Goal: Task Accomplishment & Management: Use online tool/utility

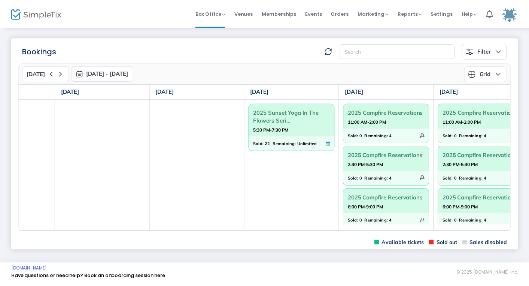
scroll to position [0, 173]
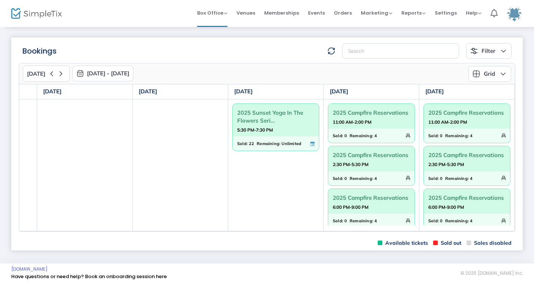
click at [281, 125] on span "2025 Sunset Yoga In The Flowers Seri..." at bounding box center [275, 116] width 77 height 19
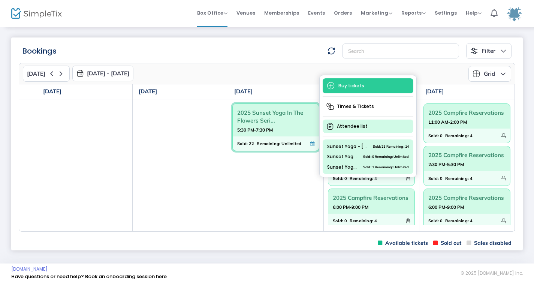
click at [357, 120] on span "Attendee list" at bounding box center [368, 126] width 91 height 13
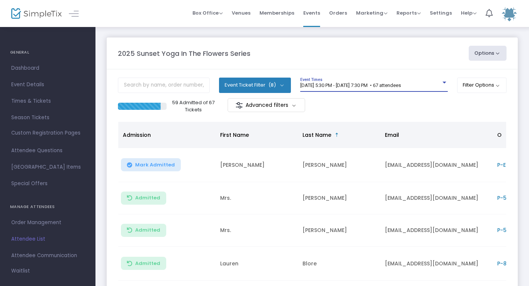
click at [340, 87] on span "[DATE] 5:30 PM - [DATE] 7:30 PM • 67 attendees" at bounding box center [351, 85] width 101 height 6
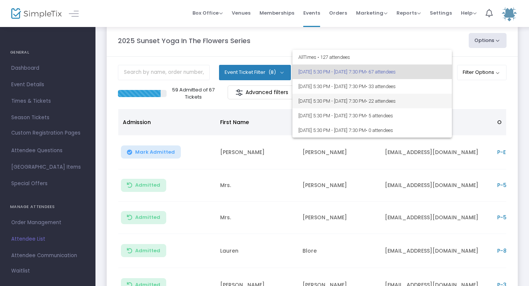
scroll to position [12, 0]
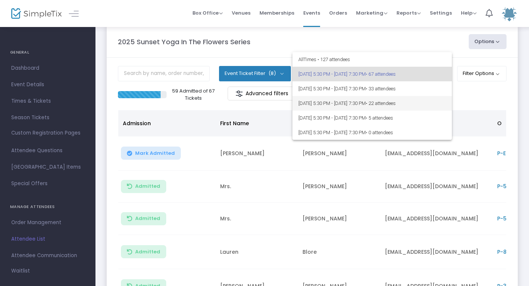
click at [362, 103] on span "[DATE] 5:30 PM - [DATE] 7:30 PM • 22 attendees" at bounding box center [373, 103] width 148 height 15
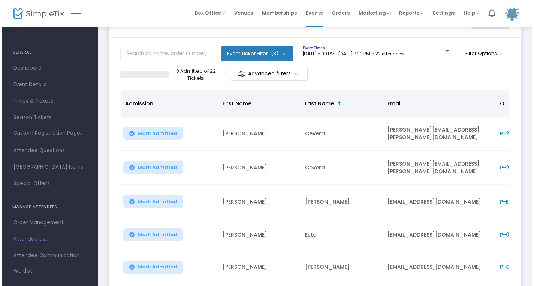
scroll to position [0, 0]
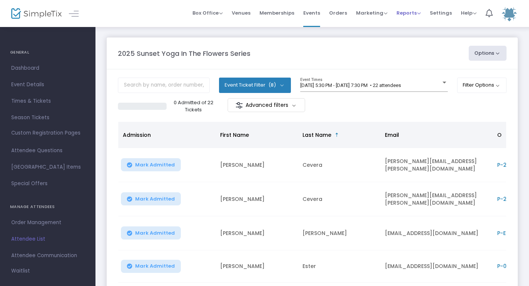
click at [416, 9] on span "Reports" at bounding box center [409, 12] width 24 height 7
click at [420, 37] on li "Sales Reports" at bounding box center [421, 40] width 49 height 15
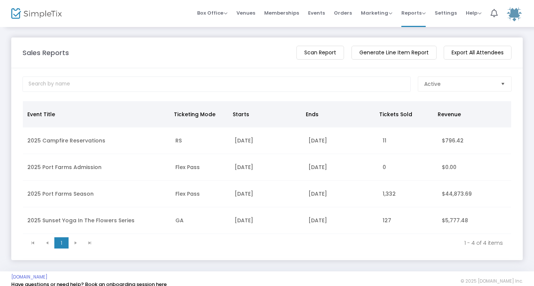
scroll to position [10, 0]
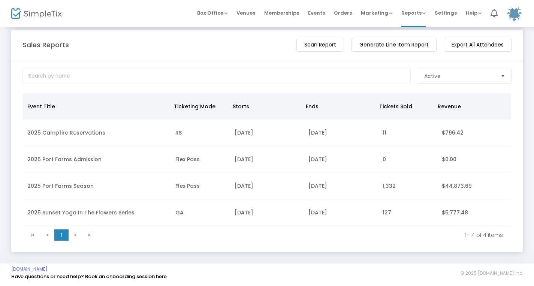
click at [93, 216] on td "2025 Sunset Yoga In The Flowers Series" at bounding box center [97, 212] width 148 height 27
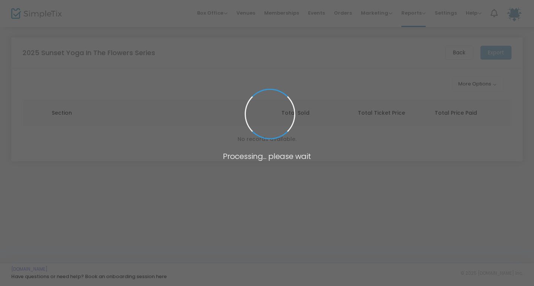
scroll to position [0, 0]
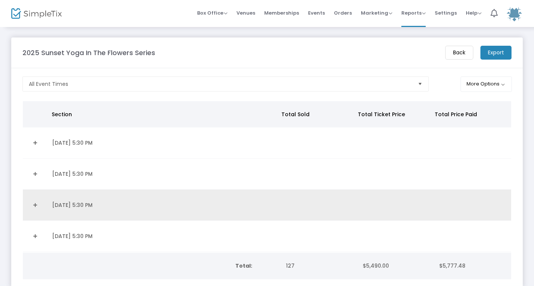
click at [93, 202] on td "[DATE] 5:30 PM" at bounding box center [164, 205] width 232 height 31
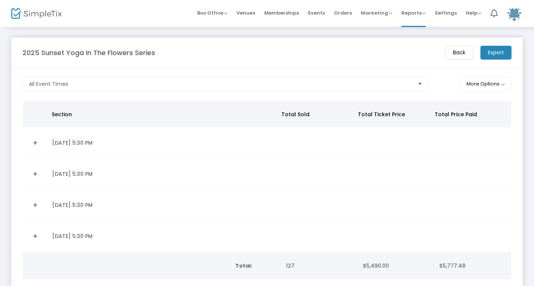
click at [60, 203] on td "[DATE] 5:30 PM" at bounding box center [164, 205] width 232 height 31
click at [36, 203] on link "Expand Details" at bounding box center [35, 205] width 16 height 12
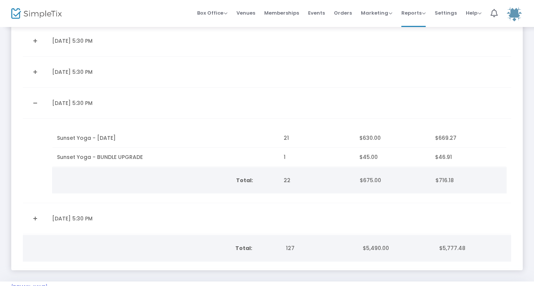
scroll to position [102, 0]
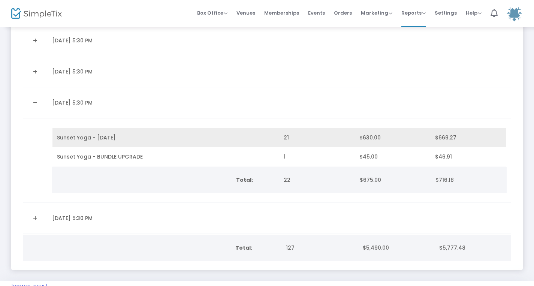
click at [113, 130] on td "Sunset Yoga - [DATE]" at bounding box center [165, 137] width 227 height 19
click at [116, 138] on td "Sunset Yoga - [DATE]" at bounding box center [165, 137] width 227 height 19
click at [104, 137] on span "Sunset Yoga - [DATE]" at bounding box center [86, 137] width 59 height 7
click at [100, 141] on td "Sunset Yoga - [DATE]" at bounding box center [165, 137] width 227 height 19
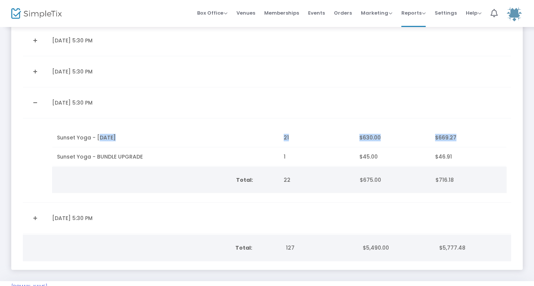
drag, startPoint x: 100, startPoint y: 141, endPoint x: 103, endPoint y: 148, distance: 7.9
click at [103, 148] on tbody "Sunset Yoga - [DATE] $630.00 $669.27 Sunset Yoga - BUNDLE UPGRADE 1 $45.00 $46.…" at bounding box center [279, 147] width 454 height 38
click at [93, 151] on td "Sunset Yoga - BUNDLE UPGRADE" at bounding box center [165, 156] width 227 height 19
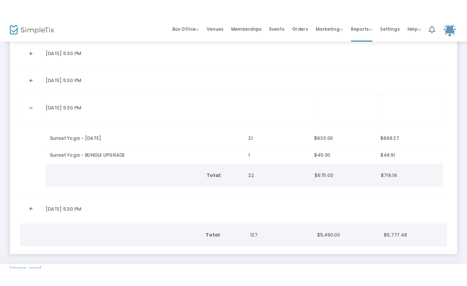
scroll to position [0, 0]
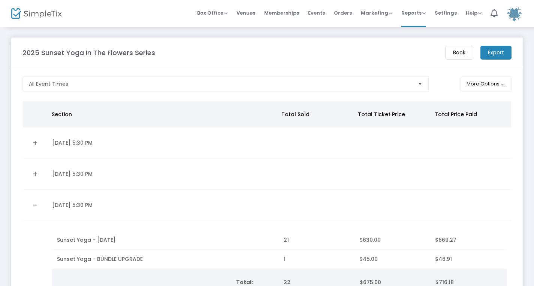
click at [485, 51] on m-button "Export" at bounding box center [495, 53] width 31 height 14
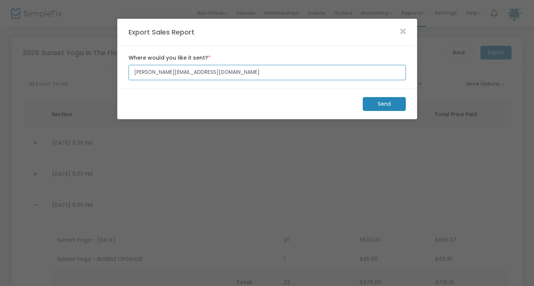
click at [148, 74] on input "[PERSON_NAME][EMAIL_ADDRESS][DOMAIN_NAME]" at bounding box center [267, 72] width 277 height 15
type input "[PERSON_NAME][EMAIL_ADDRESS][DOMAIN_NAME]"
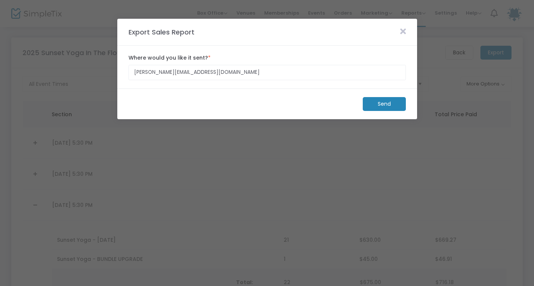
click at [376, 104] on m-button "Send" at bounding box center [384, 104] width 43 height 14
